Goal: Information Seeking & Learning: Learn about a topic

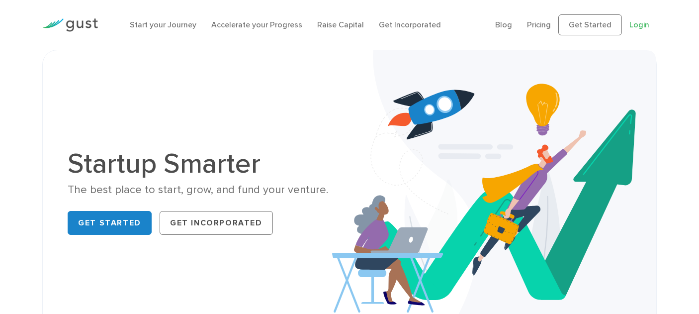
click at [640, 27] on link "Login" at bounding box center [639, 24] width 20 height 9
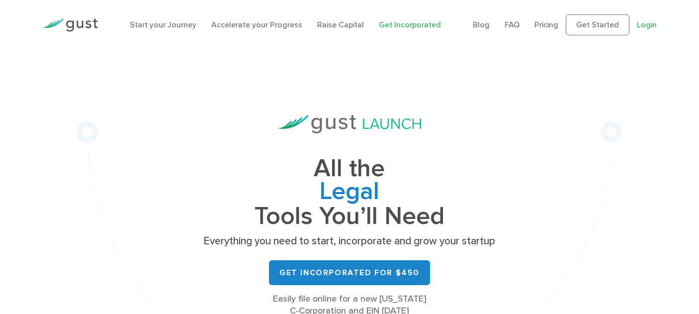
click at [655, 28] on link "Login" at bounding box center [647, 24] width 20 height 9
click at [644, 27] on link "Login" at bounding box center [647, 24] width 20 height 9
click at [644, 16] on ul "Blog FAQ Pricing Get Started Login Login" at bounding box center [565, 24] width 184 height 21
click at [645, 26] on link "Login" at bounding box center [647, 24] width 20 height 9
click at [655, 26] on link "Login" at bounding box center [647, 24] width 20 height 9
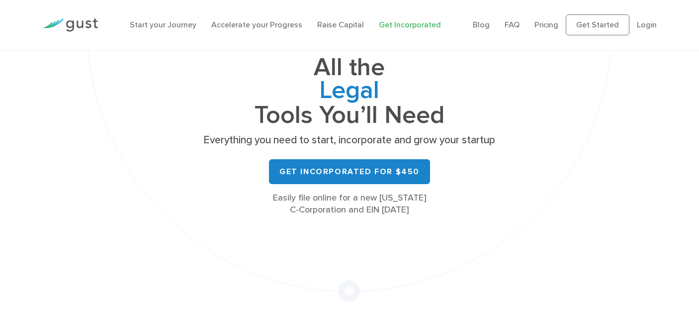
scroll to position [112, 0]
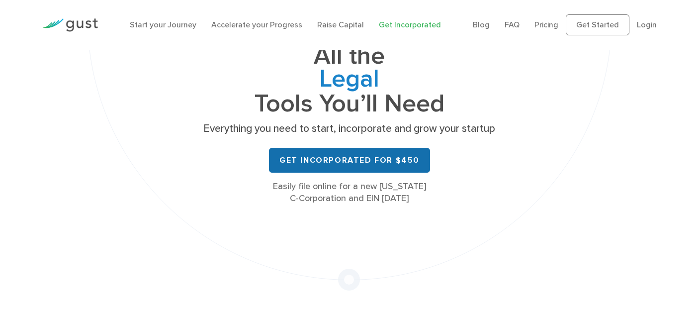
click at [303, 164] on link "Get Incorporated for $450" at bounding box center [349, 160] width 161 height 25
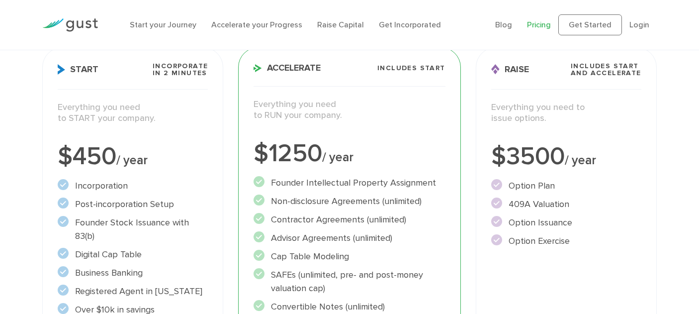
scroll to position [144, 0]
drag, startPoint x: 327, startPoint y: 145, endPoint x: 273, endPoint y: 146, distance: 53.7
click at [273, 146] on div "$1250 / year" at bounding box center [348, 153] width 191 height 25
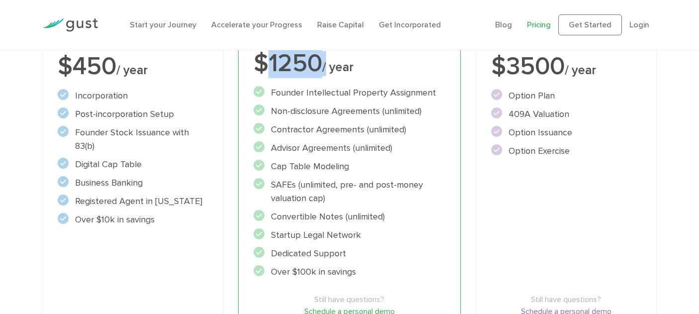
scroll to position [236, 0]
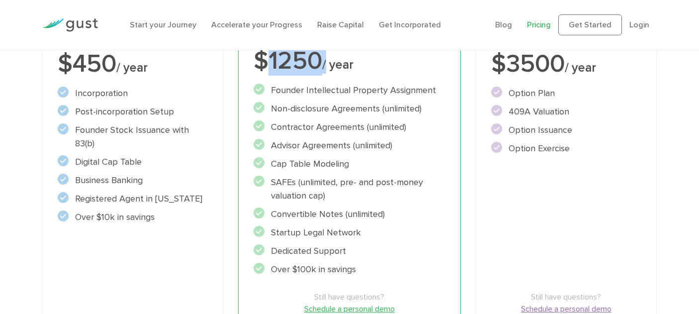
drag, startPoint x: 359, startPoint y: 264, endPoint x: 307, endPoint y: 197, distance: 85.0
click at [308, 202] on ul "Founder Intellectual Property Assignment" at bounding box center [348, 179] width 191 height 192
click at [307, 201] on li "SAFEs (unlimited, pre- and post-money valuation cap)" at bounding box center [348, 188] width 191 height 27
drag, startPoint x: 351, startPoint y: 161, endPoint x: 278, endPoint y: 165, distance: 73.1
click at [278, 165] on li "Cap Table Modeling" at bounding box center [348, 163] width 191 height 13
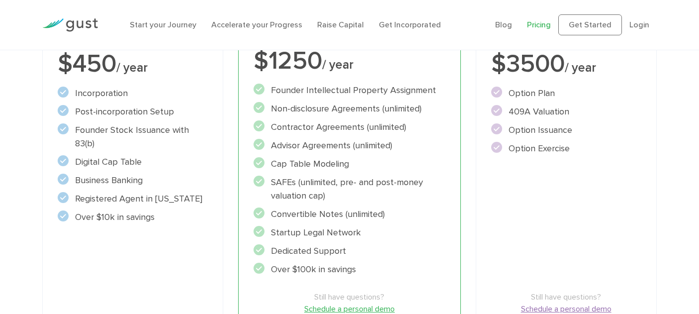
click at [273, 175] on ul "Founder Intellectual Property Assignment" at bounding box center [348, 179] width 191 height 192
drag, startPoint x: 275, startPoint y: 126, endPoint x: 419, endPoint y: 122, distance: 144.2
click at [419, 122] on li "Contractor Agreements (unlimited)" at bounding box center [348, 126] width 191 height 13
drag, startPoint x: 436, startPoint y: 92, endPoint x: 271, endPoint y: 92, distance: 165.0
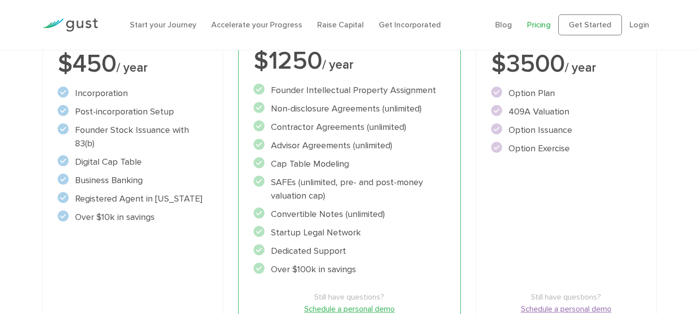
click at [271, 92] on li "Founder Intellectual Property Assignment" at bounding box center [348, 89] width 191 height 13
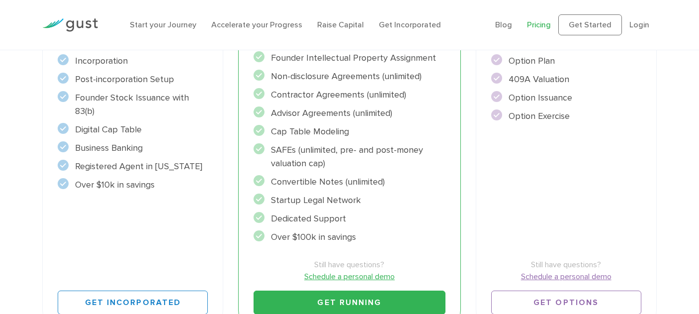
scroll to position [269, 0]
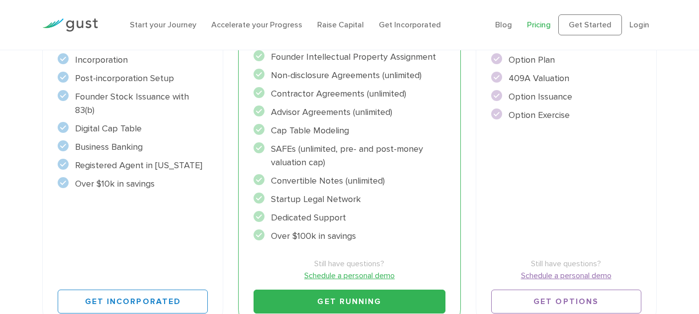
click at [280, 193] on li "Startup Legal Network" at bounding box center [348, 198] width 191 height 13
drag, startPoint x: 277, startPoint y: 153, endPoint x: 356, endPoint y: 173, distance: 81.3
click at [356, 173] on ul "Founder Intellectual Property Assignment" at bounding box center [348, 146] width 191 height 192
click at [356, 174] on li "Convertible Notes (unlimited)" at bounding box center [348, 180] width 191 height 13
drag, startPoint x: 137, startPoint y: 119, endPoint x: 68, endPoint y: 92, distance: 74.1
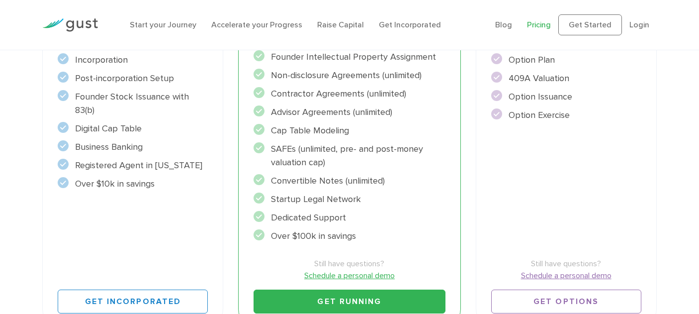
click at [68, 92] on ul "Incorporation" at bounding box center [133, 121] width 150 height 137
click at [104, 112] on li "Founder Stock Issuance with 83(b)" at bounding box center [133, 103] width 150 height 27
drag, startPoint x: 92, startPoint y: 109, endPoint x: 73, endPoint y: 99, distance: 21.8
click at [73, 99] on li "Founder Stock Issuance with 83(b)" at bounding box center [133, 103] width 150 height 27
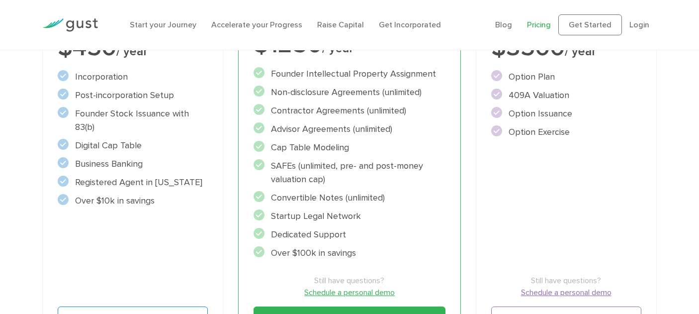
scroll to position [247, 0]
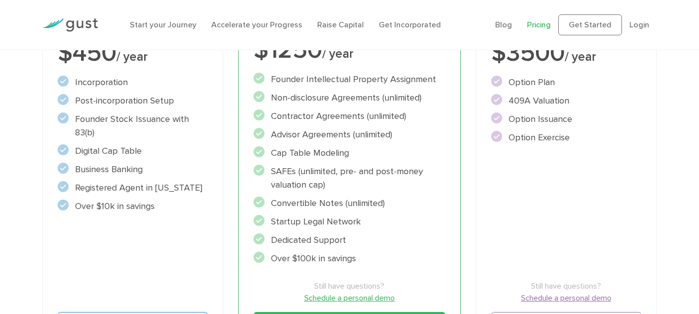
drag, startPoint x: 80, startPoint y: 85, endPoint x: 141, endPoint y: 149, distance: 88.2
click at [141, 149] on ul "Incorporation" at bounding box center [133, 144] width 150 height 137
click at [152, 171] on li "Business Banking" at bounding box center [133, 169] width 150 height 13
drag, startPoint x: 179, startPoint y: 214, endPoint x: 134, endPoint y: 188, distance: 51.7
click at [138, 192] on div "Start Incorporate in 2 Minutes Everything you need to START your company. $450 …" at bounding box center [132, 147] width 181 height 407
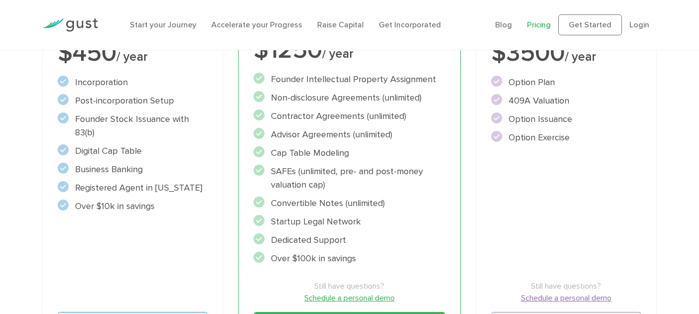
click at [111, 156] on li "Digital Cap Table" at bounding box center [133, 150] width 150 height 13
drag, startPoint x: 167, startPoint y: 189, endPoint x: 105, endPoint y: 188, distance: 62.1
click at [102, 189] on div "Start Incorporate in 2 Minutes Everything you need to START your company. $450 …" at bounding box center [132, 147] width 181 height 407
click at [153, 207] on li "Over $10k in savings" at bounding box center [133, 205] width 150 height 13
drag, startPoint x: 135, startPoint y: 82, endPoint x: 57, endPoint y: 84, distance: 78.6
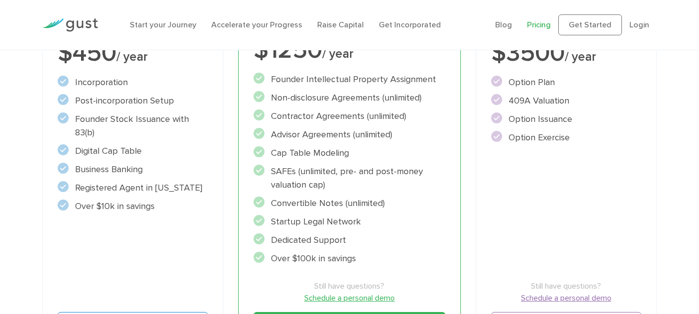
click at [57, 84] on div "Start Incorporate in 2 Minutes Everything you need to START your company. $450 …" at bounding box center [132, 147] width 181 height 407
click at [135, 89] on ul "Incorporation" at bounding box center [133, 144] width 150 height 137
drag, startPoint x: 186, startPoint y: 90, endPoint x: 103, endPoint y: 84, distance: 83.2
click at [109, 88] on ul "Incorporation" at bounding box center [133, 144] width 150 height 137
click at [310, 100] on li "Non-disclosure Agreements (unlimited)" at bounding box center [348, 97] width 191 height 13
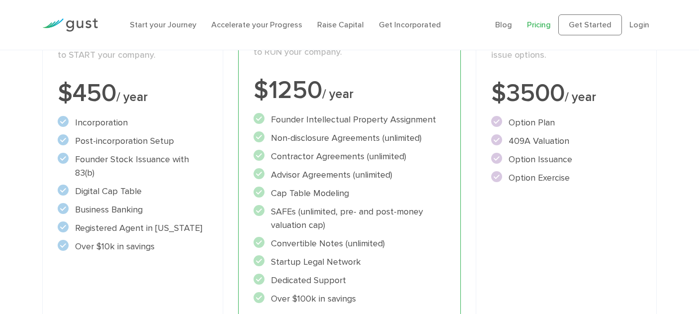
scroll to position [210, 0]
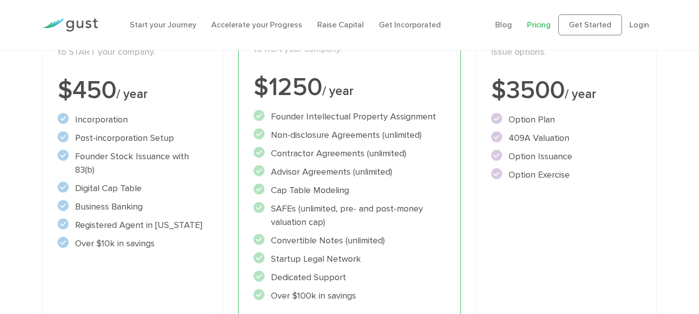
drag, startPoint x: 107, startPoint y: 176, endPoint x: 70, endPoint y: 158, distance: 41.6
click at [70, 158] on ul "Incorporation" at bounding box center [133, 181] width 150 height 137
click at [175, 255] on div "Start Incorporate in 2 Minutes Everything you need to START your company. $450 …" at bounding box center [132, 184] width 181 height 407
drag, startPoint x: 355, startPoint y: 255, endPoint x: 264, endPoint y: 259, distance: 91.0
click at [264, 259] on li "Startup Legal Network" at bounding box center [348, 258] width 191 height 13
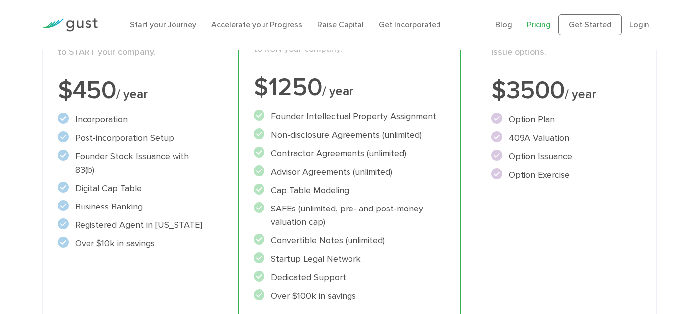
click at [384, 249] on ul "Founder Intellectual Property Assignment" at bounding box center [348, 206] width 191 height 192
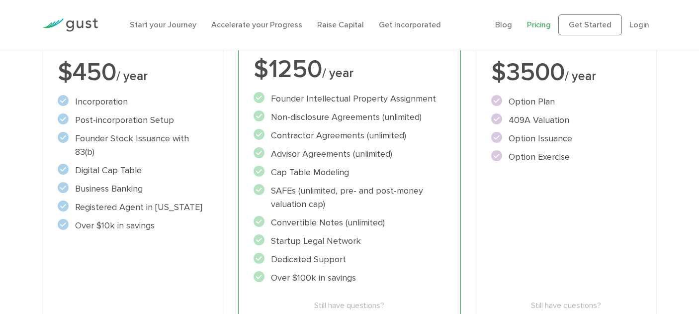
scroll to position [224, 0]
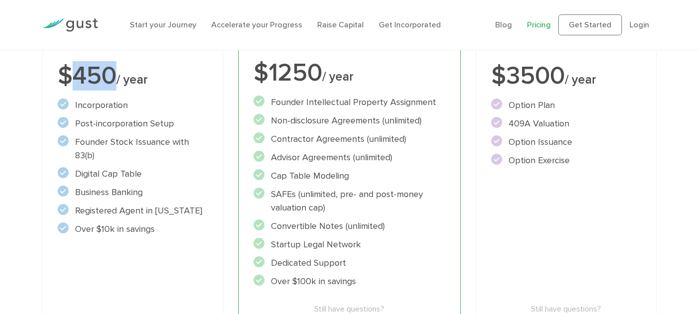
drag, startPoint x: 116, startPoint y: 70, endPoint x: 70, endPoint y: 68, distance: 46.2
click at [70, 68] on div "$450 / year" at bounding box center [133, 76] width 150 height 25
click at [99, 67] on div "$450 / year" at bounding box center [133, 76] width 150 height 25
drag, startPoint x: 113, startPoint y: 73, endPoint x: 73, endPoint y: 73, distance: 40.3
click at [73, 73] on div "$450 / year" at bounding box center [133, 76] width 150 height 25
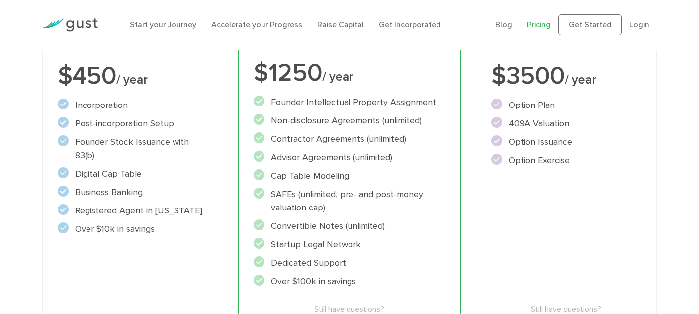
click at [74, 73] on div "$450 / year" at bounding box center [133, 76] width 150 height 25
drag, startPoint x: 115, startPoint y: 73, endPoint x: 75, endPoint y: 67, distance: 40.7
click at [75, 67] on div "$450 / year" at bounding box center [133, 76] width 150 height 25
copy div "450"
click at [151, 91] on div "Start Incorporate in 2 Minutes Everything you need to START your company. $450 …" at bounding box center [132, 170] width 181 height 407
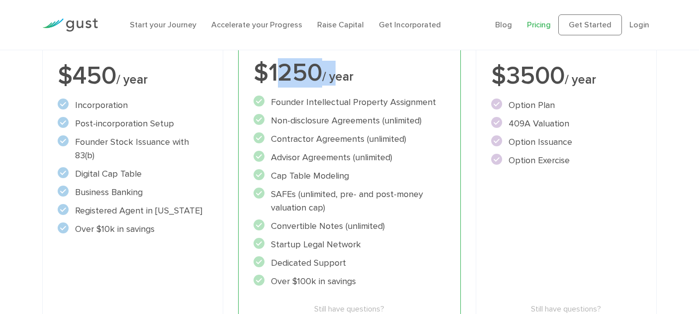
drag, startPoint x: 334, startPoint y: 75, endPoint x: 274, endPoint y: 70, distance: 59.8
click at [274, 70] on div "$1250 / year" at bounding box center [348, 73] width 191 height 25
click at [276, 70] on div "$1250 / year" at bounding box center [348, 73] width 191 height 25
drag, startPoint x: 320, startPoint y: 67, endPoint x: 255, endPoint y: 61, distance: 65.3
click at [255, 61] on div "$1250 / year" at bounding box center [348, 73] width 191 height 25
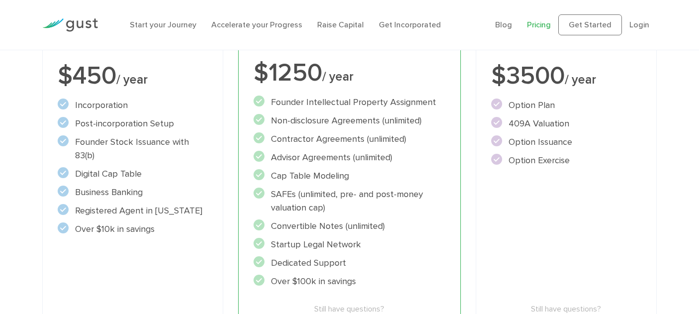
click at [267, 62] on div "$1250 / year" at bounding box center [348, 73] width 191 height 25
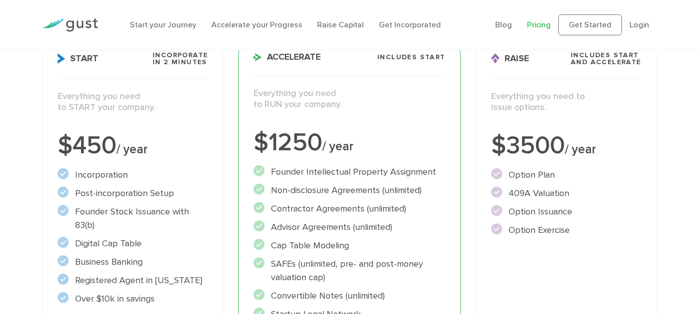
scroll to position [151, 0]
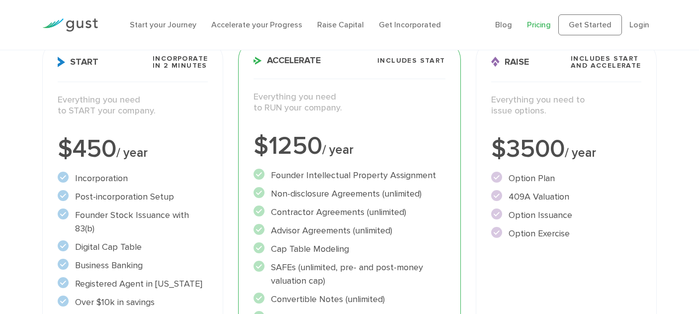
click at [525, 74] on h3 "Raise Includes START and ACCELERATE" at bounding box center [566, 68] width 150 height 27
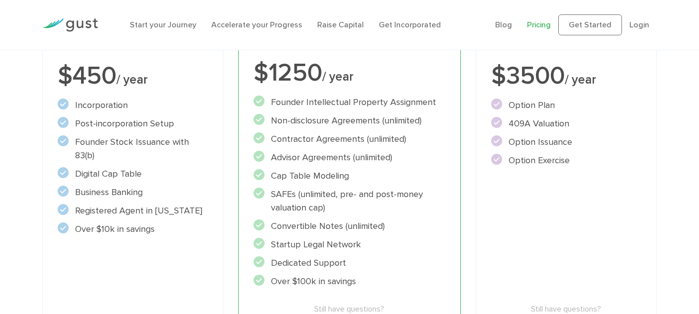
scroll to position [220, 0]
